Goal: Task Accomplishment & Management: Manage account settings

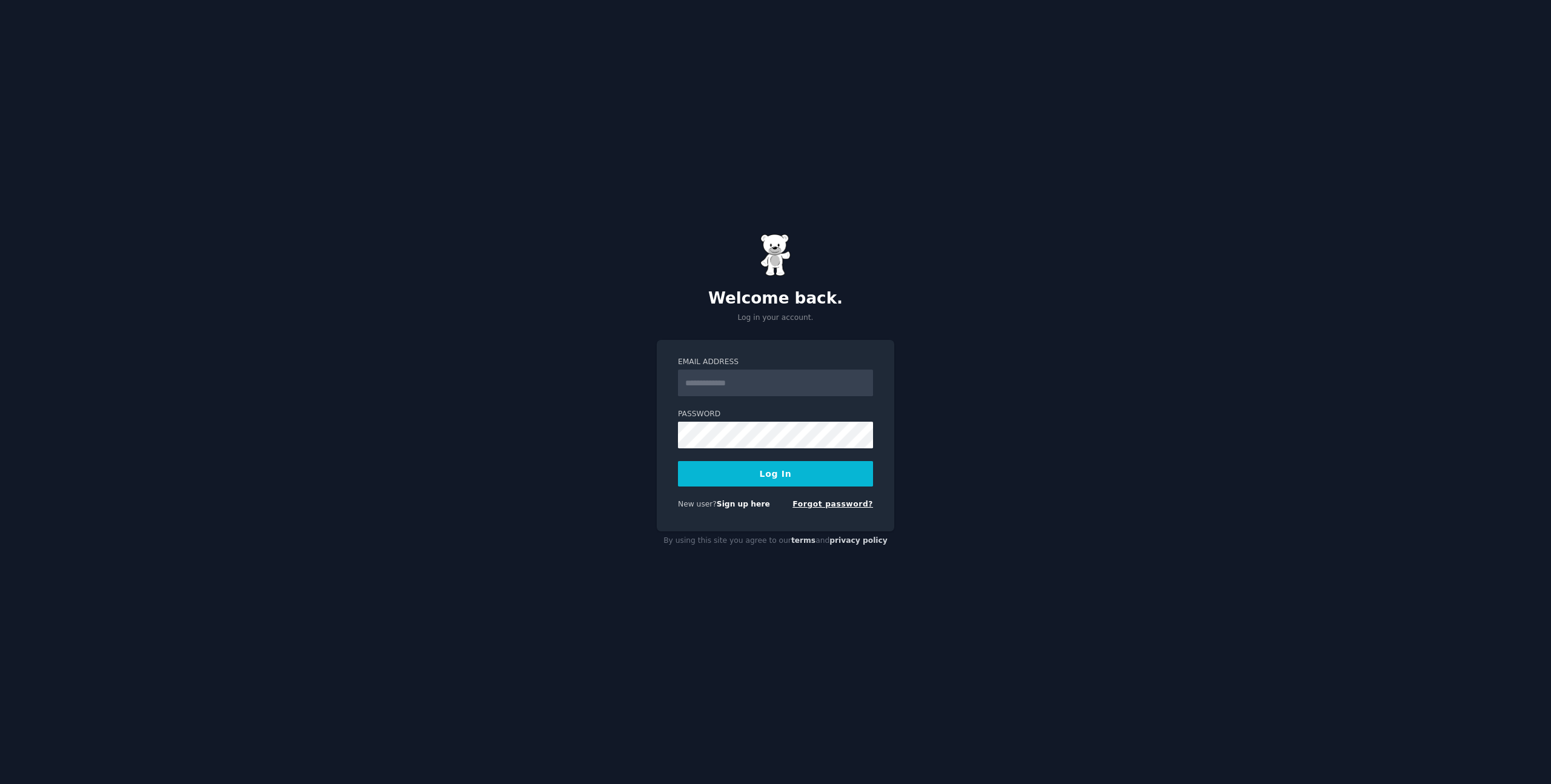
click at [839, 501] on link "Forgot password?" at bounding box center [832, 504] width 80 height 8
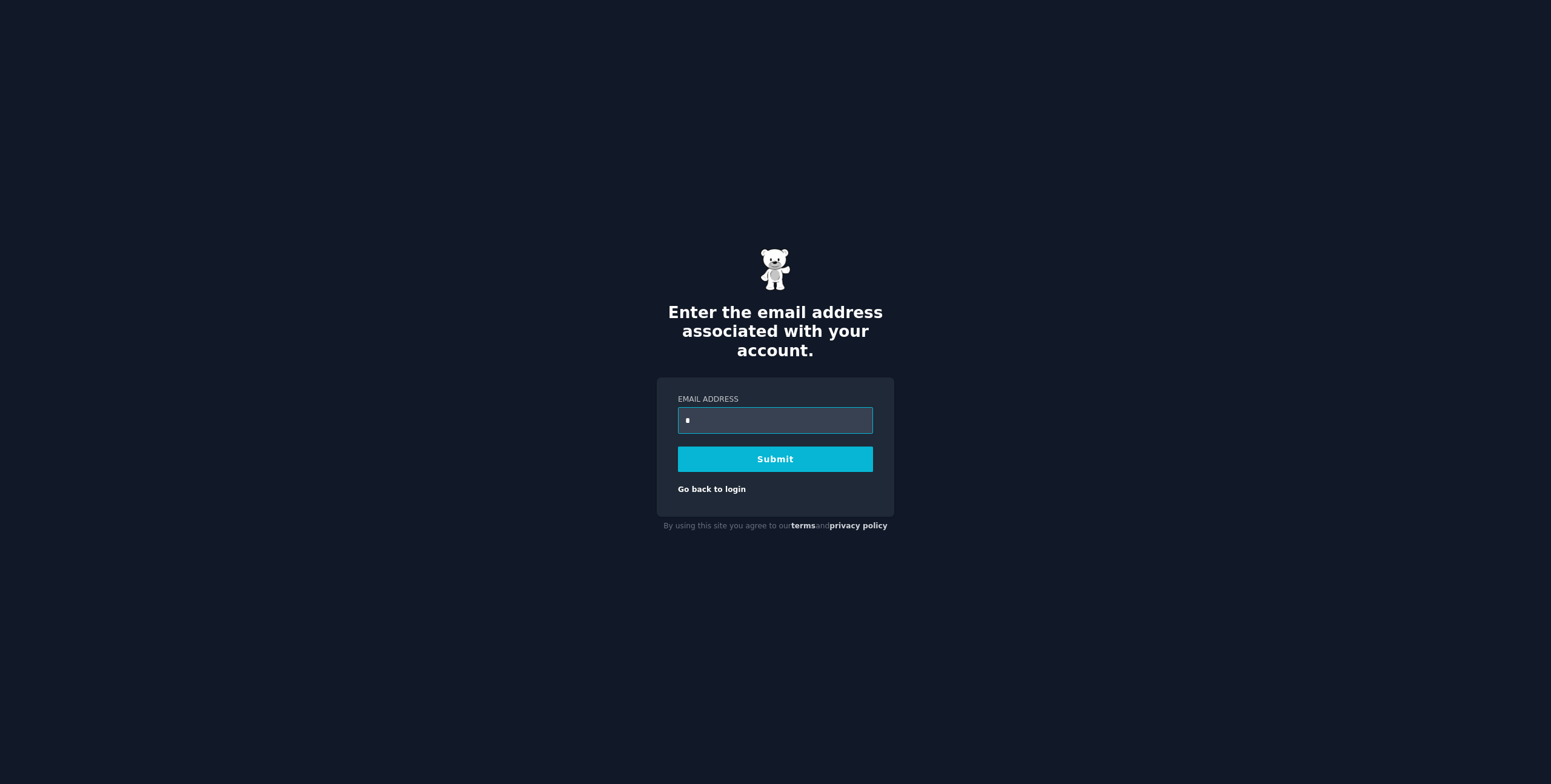
type input "**********"
click at [791, 447] on button "Submit" at bounding box center [775, 459] width 195 height 25
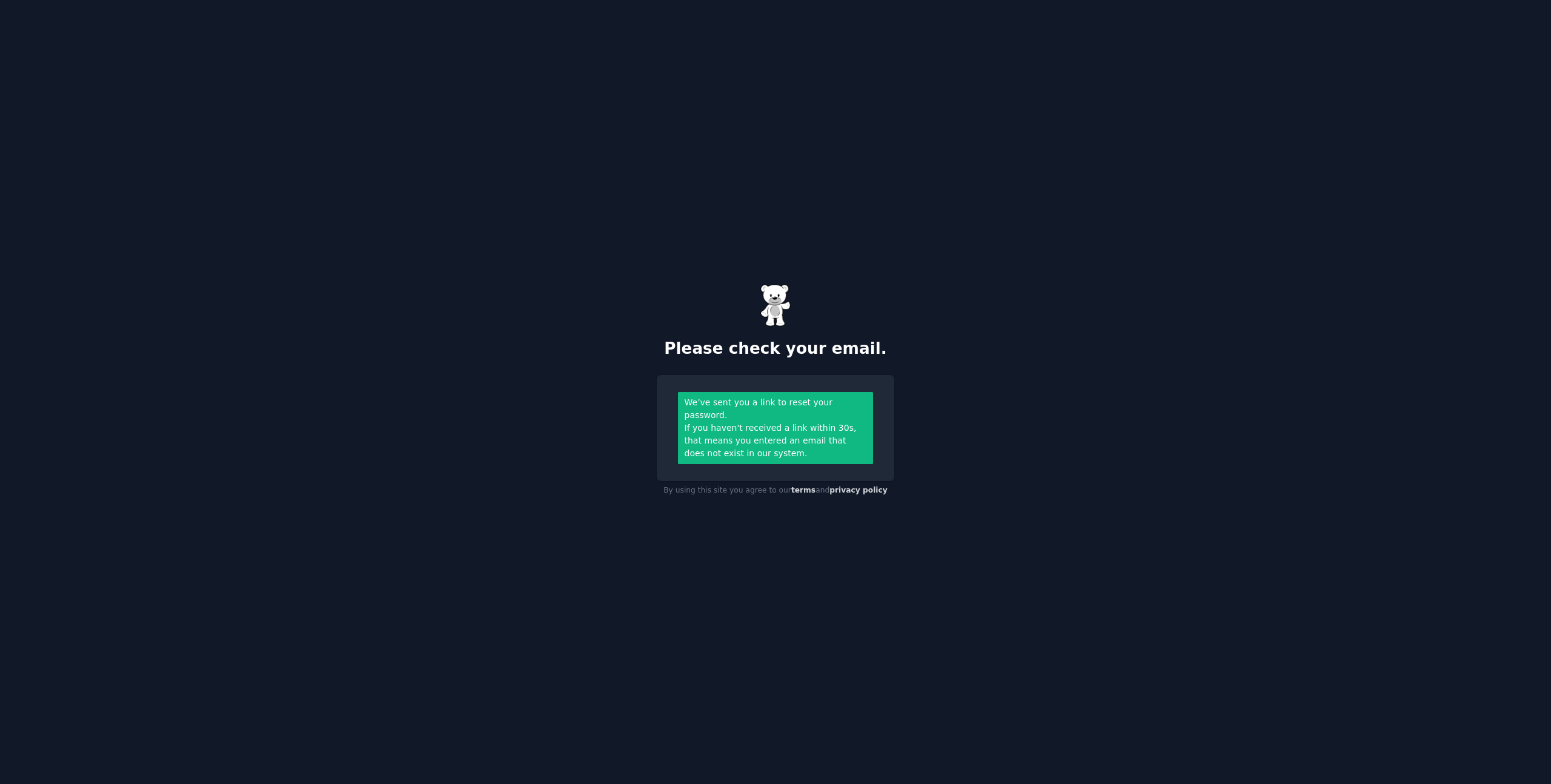
drag, startPoint x: 856, startPoint y: 172, endPoint x: 848, endPoint y: 96, distance: 76.4
click at [856, 172] on div "Please check your email. We’ve sent you a link to reset your password. If you h…" at bounding box center [775, 392] width 1551 height 784
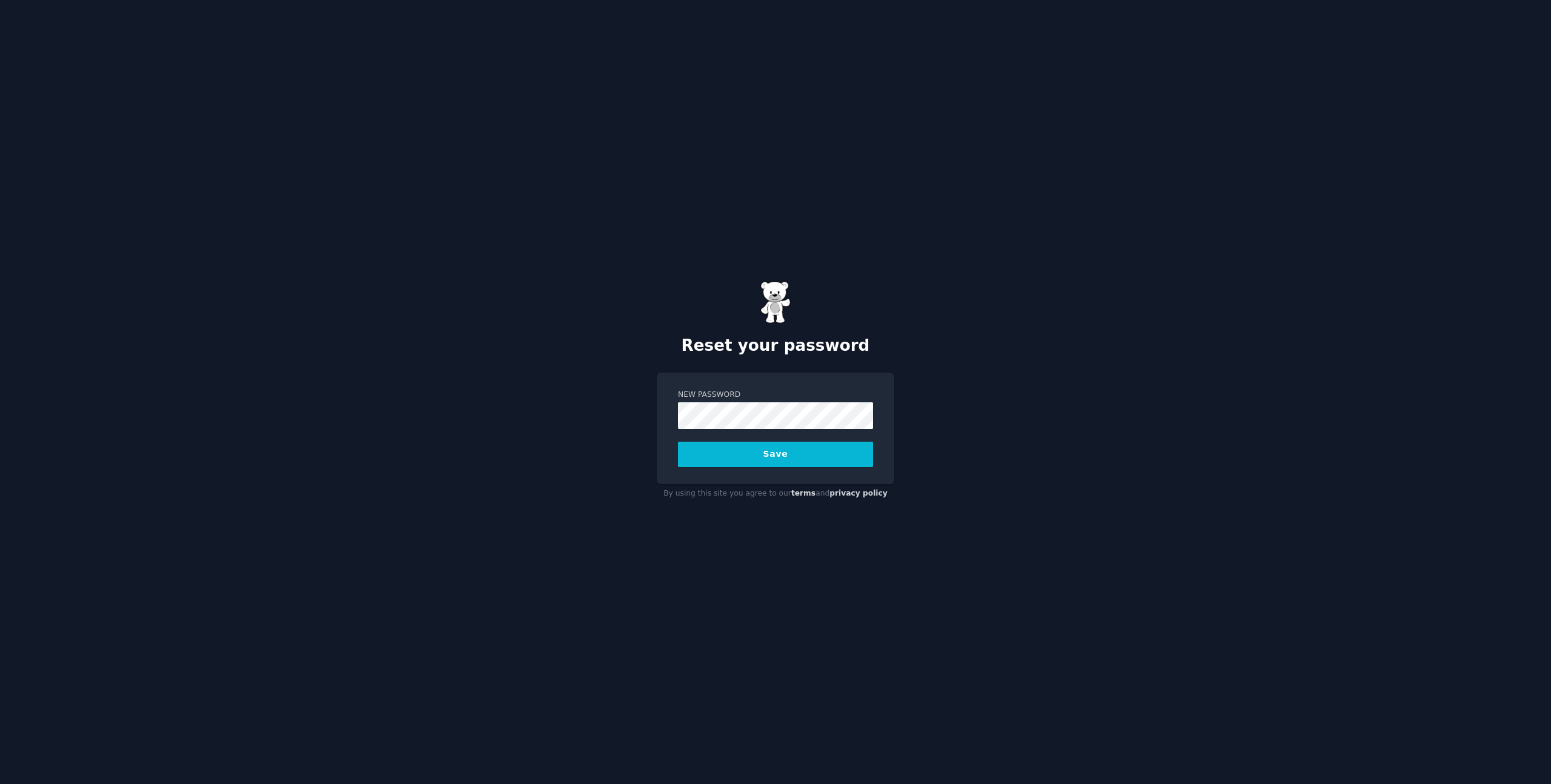
click at [678, 441] on button "Save" at bounding box center [775, 454] width 195 height 25
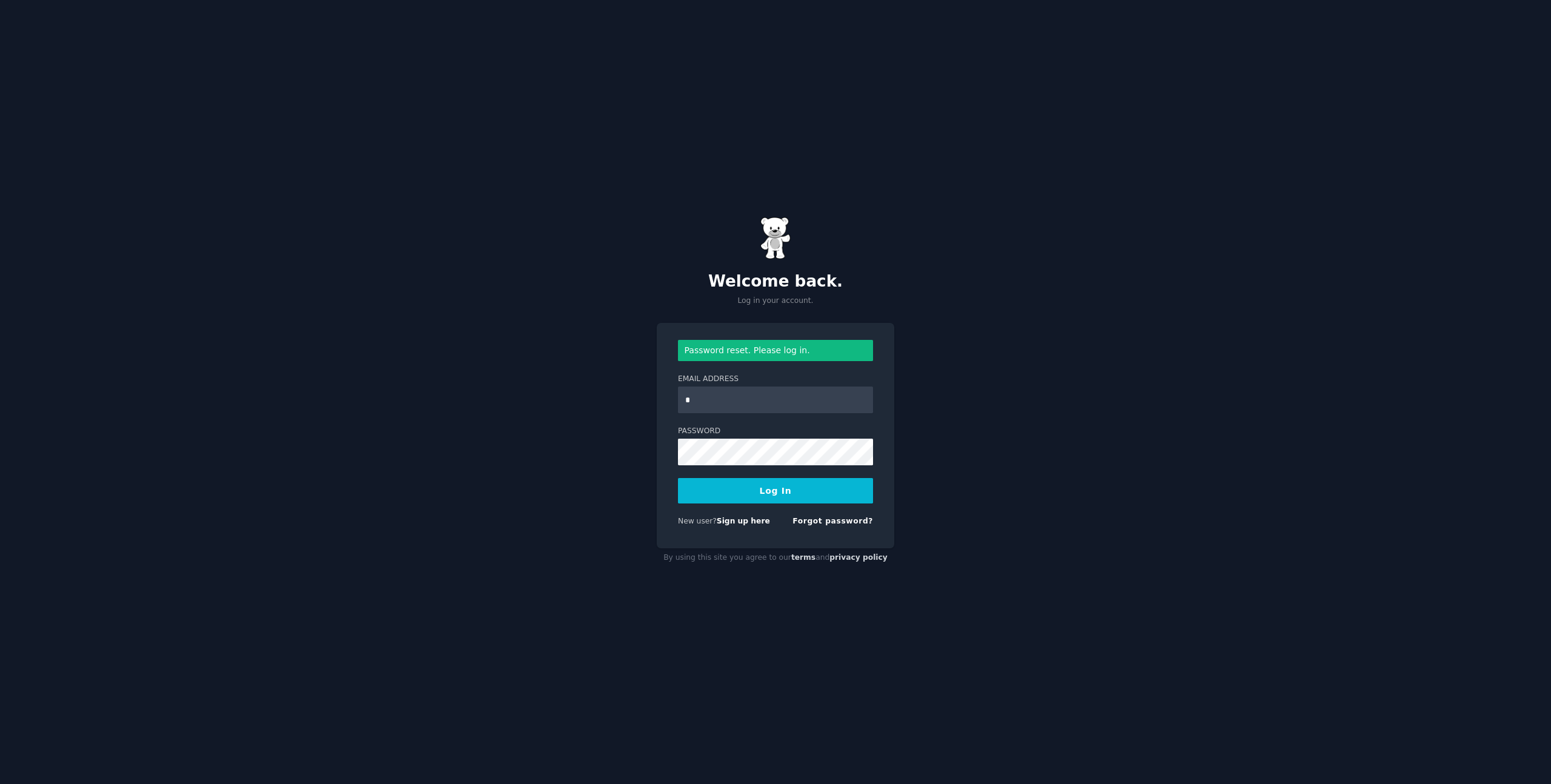
drag, startPoint x: 735, startPoint y: 413, endPoint x: 733, endPoint y: 404, distance: 9.2
click at [735, 413] on form "Password reset. Please log in. Email Address * Password Log In New user? Sign u…" at bounding box center [775, 436] width 195 height 191
click at [733, 404] on input "*" at bounding box center [775, 400] width 195 height 27
type input "**********"
click at [678, 478] on button "Log In" at bounding box center [775, 491] width 195 height 25
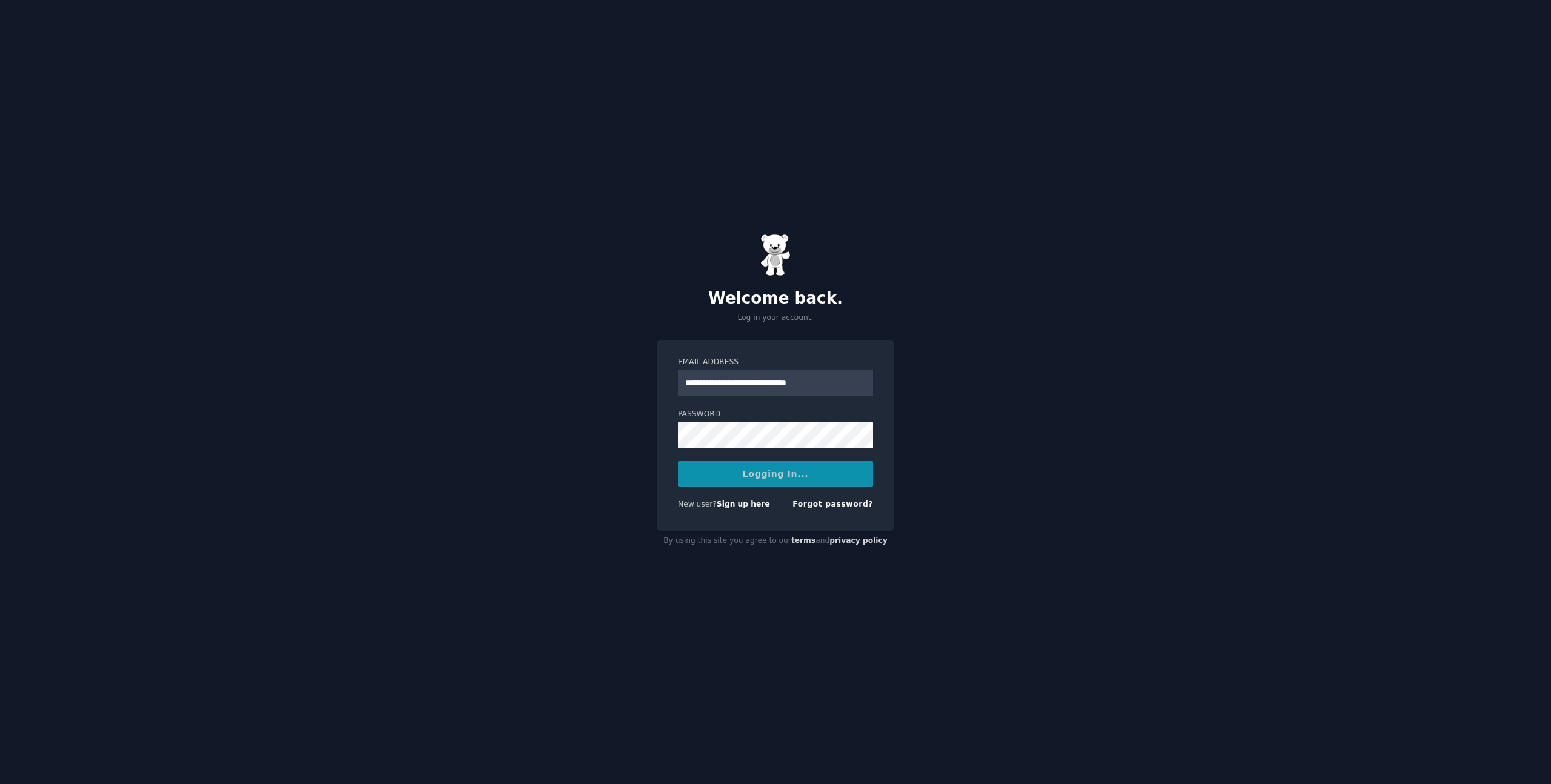
click at [715, 475] on div "Logging In..." at bounding box center [775, 473] width 195 height 25
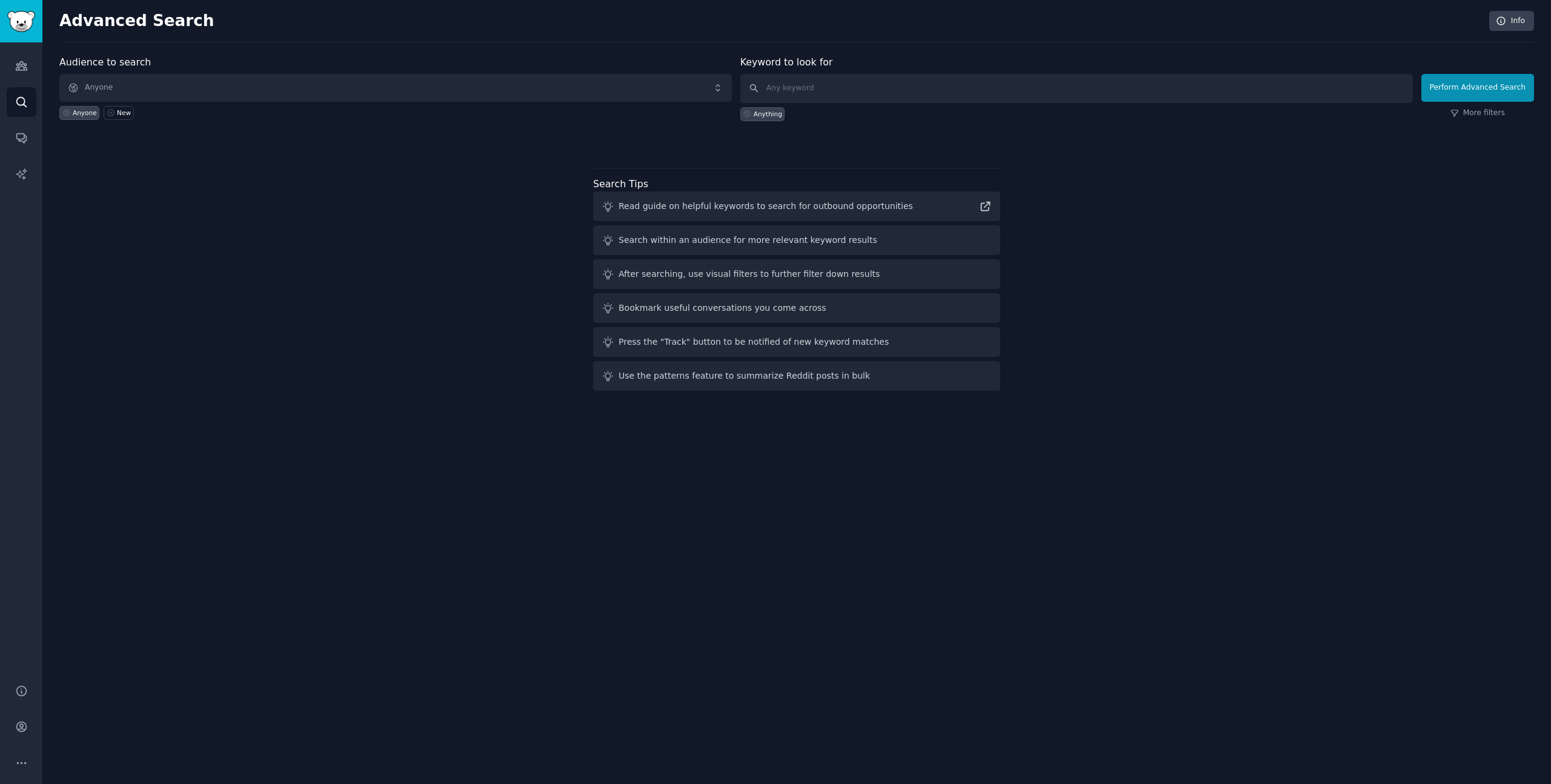
click at [1051, 482] on div "Advanced Search Info Audience to search Anyone Anyone New Keyword to look for A…" at bounding box center [797, 392] width 1508 height 784
click at [1233, 413] on div "Advanced Search Info Audience to search Anyone Anyone New Keyword to look for A…" at bounding box center [797, 392] width 1508 height 784
drag, startPoint x: 1146, startPoint y: 228, endPoint x: 1061, endPoint y: 115, distance: 141.4
click at [1133, 213] on div "Audience to search Anyone Anyone New Keyword to look for Anything Perform Advan…" at bounding box center [797, 225] width 1475 height 341
drag, startPoint x: 1254, startPoint y: 192, endPoint x: 1402, endPoint y: 0, distance: 242.4
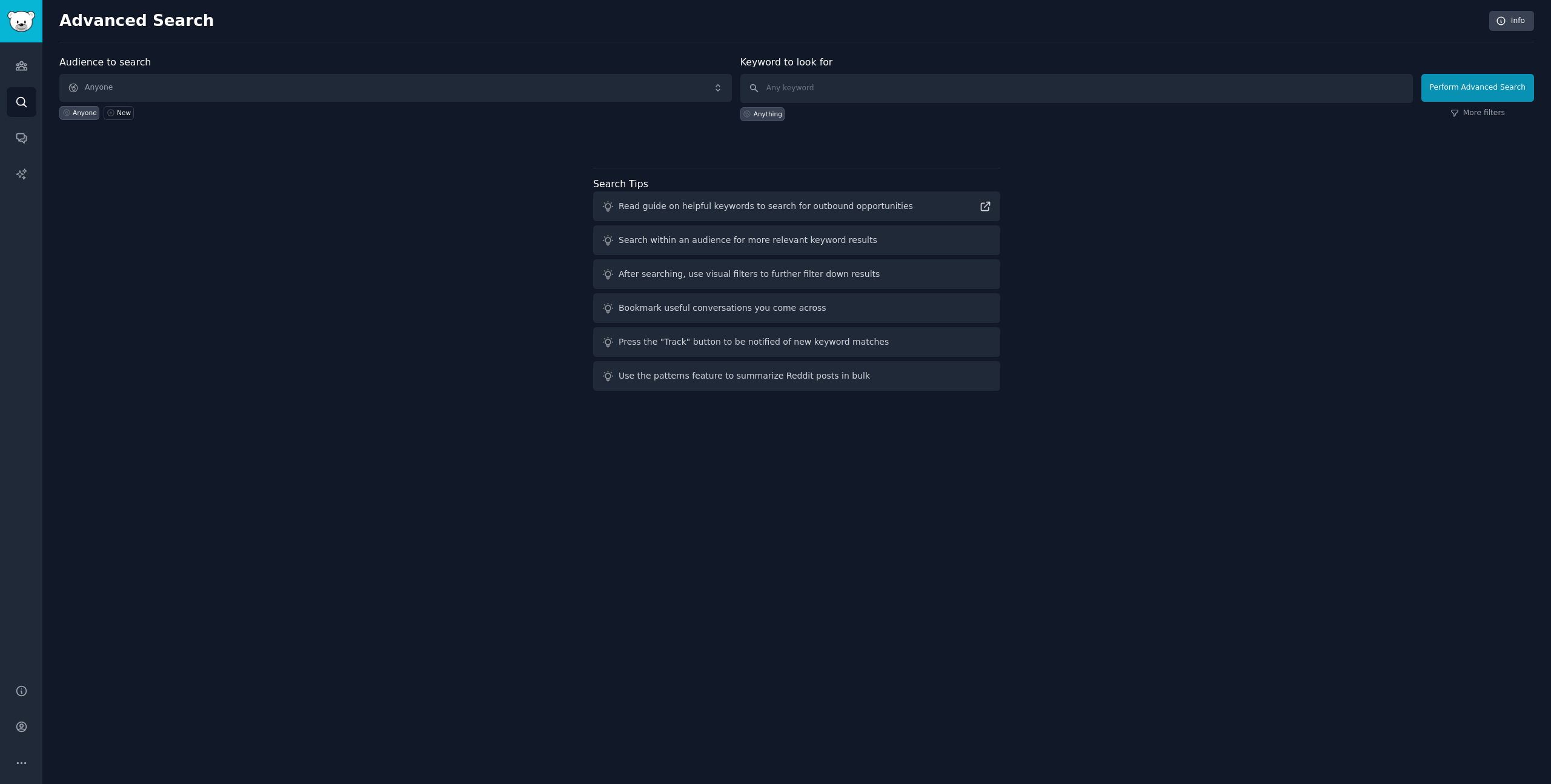
click at [1256, 186] on div "Audience to search Anyone Anyone New Keyword to look for Anything Perform Advan…" at bounding box center [797, 225] width 1475 height 341
click at [1064, 185] on div "Audience to search Anyone Anyone New Keyword to look for Anything Perform Advan…" at bounding box center [797, 225] width 1475 height 341
